Goal: Register for event/course

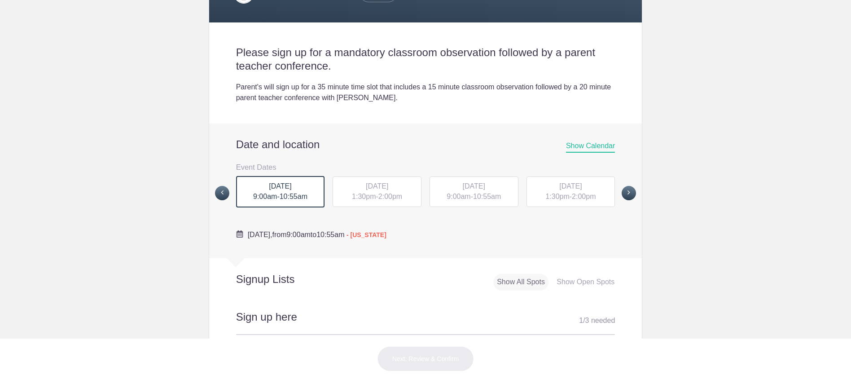
scroll to position [129, 0]
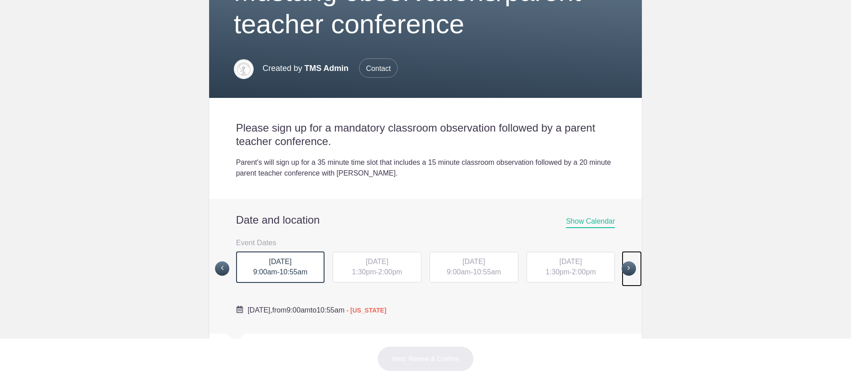
click at [626, 267] on span at bounding box center [628, 268] width 14 height 14
click at [269, 260] on span "WED, Oct 1, 2025" at bounding box center [280, 261] width 22 height 8
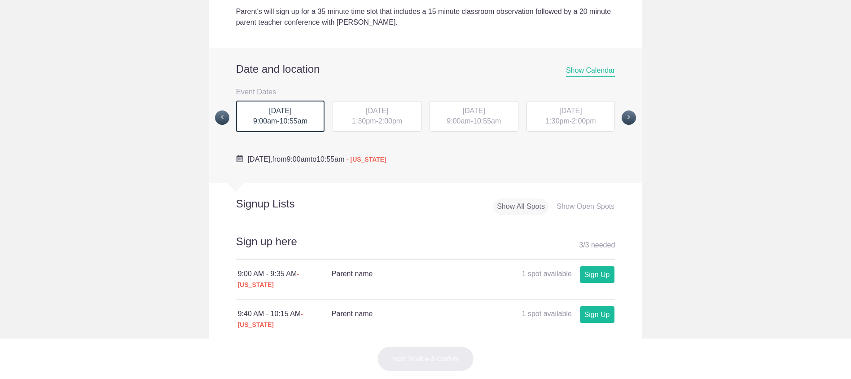
scroll to position [301, 0]
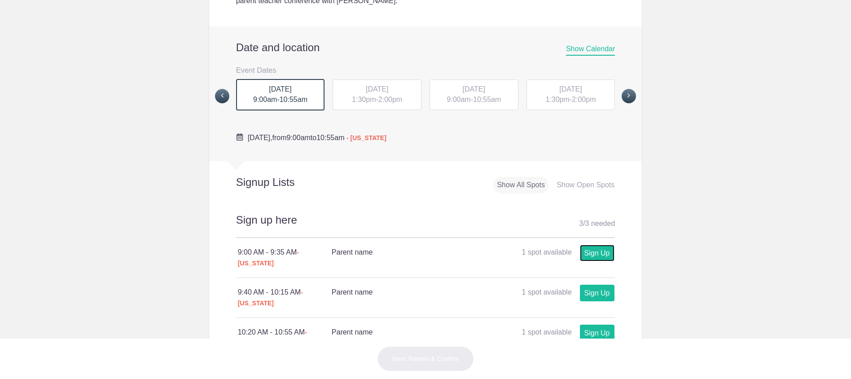
click at [597, 255] on link "Sign Up" at bounding box center [597, 252] width 35 height 17
type input "1"
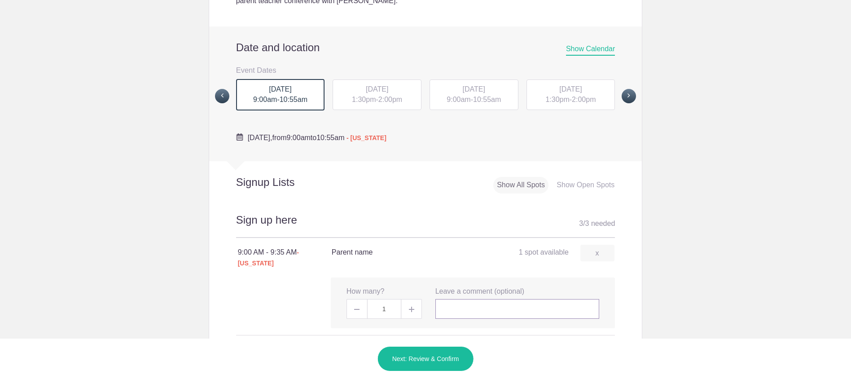
click at [459, 306] on input "text" at bounding box center [517, 309] width 164 height 20
type input "Paula Carruth"
click at [402, 358] on button "Next: Review & Confirm" at bounding box center [425, 358] width 96 height 25
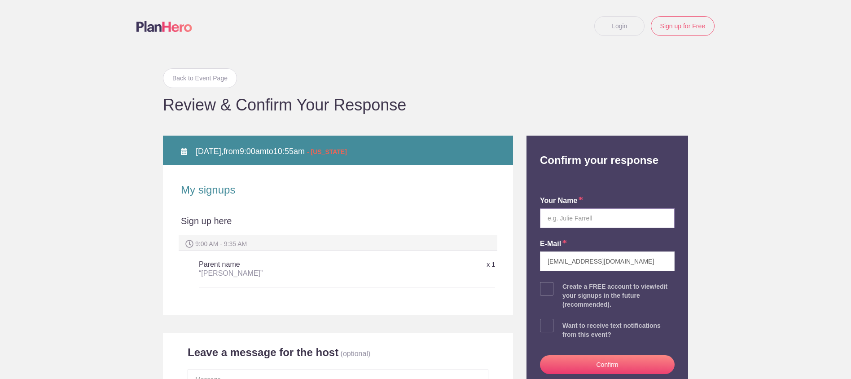
click at [554, 216] on input "text" at bounding box center [607, 218] width 135 height 20
type input "Paula Carruth"
click at [601, 365] on button "Confirm" at bounding box center [607, 364] width 135 height 19
